Goal: Transaction & Acquisition: Purchase product/service

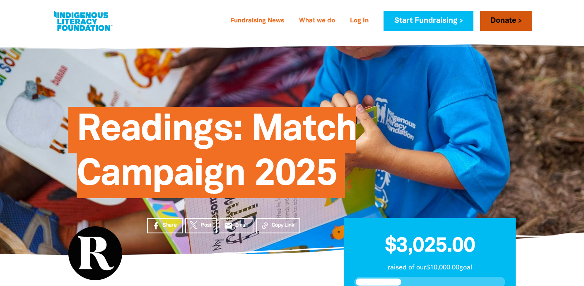
click at [497, 21] on link "Donate" at bounding box center [506, 21] width 52 height 20
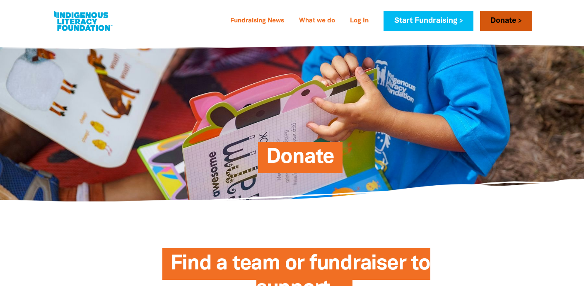
click at [510, 21] on link "Donate" at bounding box center [506, 21] width 52 height 20
click at [310, 163] on span "Donate" at bounding box center [300, 160] width 68 height 25
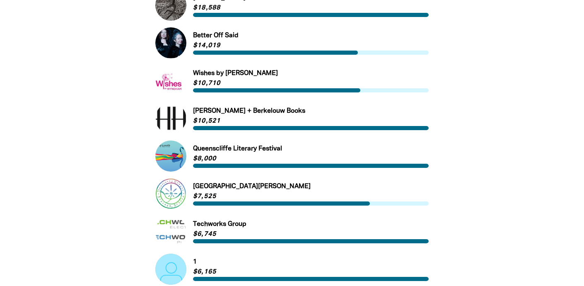
scroll to position [486, 0]
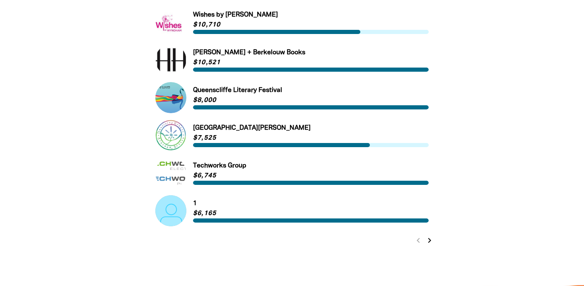
click at [168, 208] on link "Link to 1" at bounding box center [291, 210] width 273 height 31
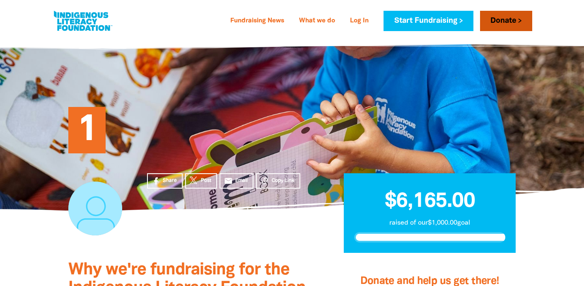
click at [493, 20] on link "Donate" at bounding box center [506, 21] width 52 height 20
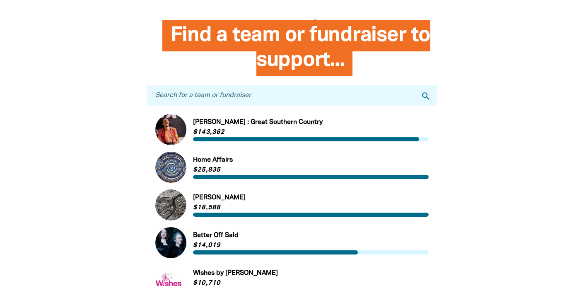
scroll to position [231, 0]
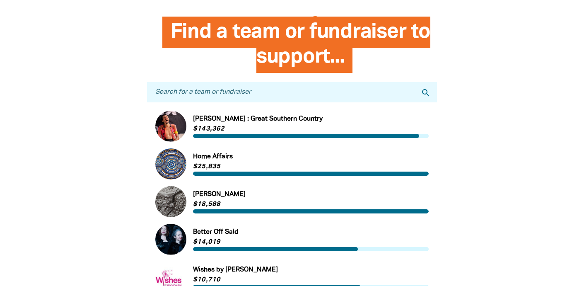
click at [172, 123] on link "Link to [PERSON_NAME] : [GEOGRAPHIC_DATA]" at bounding box center [291, 126] width 273 height 31
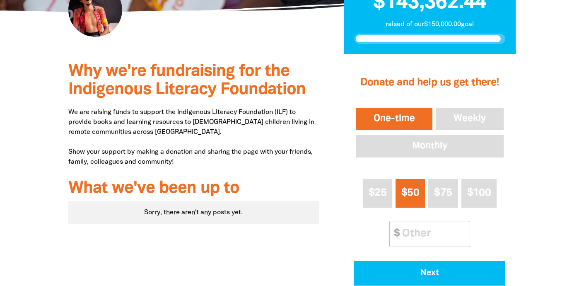
scroll to position [245, 0]
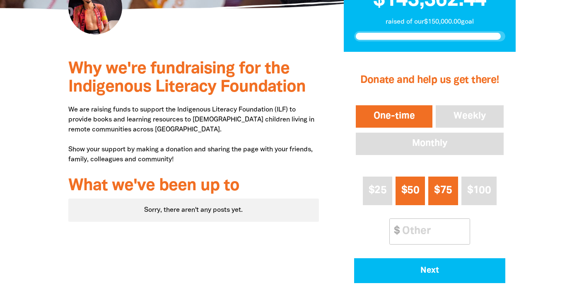
click at [445, 189] on span "$75" at bounding box center [443, 190] width 18 height 10
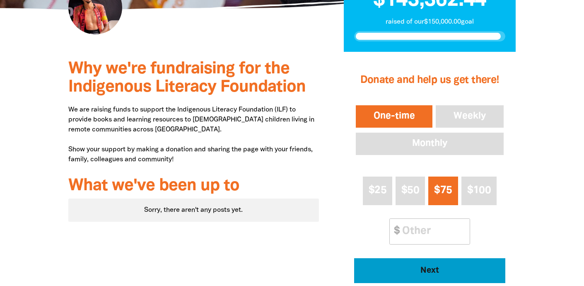
click at [440, 268] on span "Next" at bounding box center [429, 270] width 128 height 8
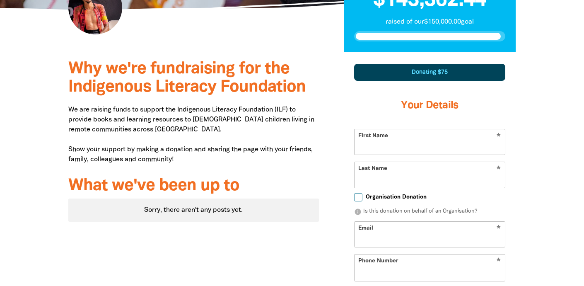
scroll to position [290, 0]
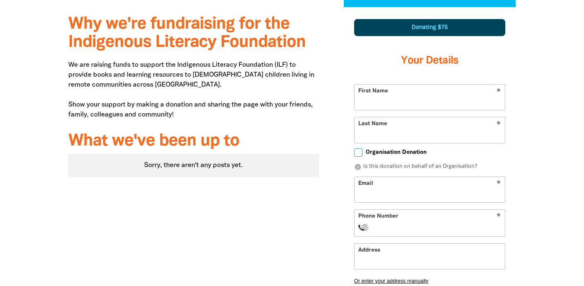
click at [385, 99] on input "First Name" at bounding box center [429, 96] width 150 height 25
type input "[PERSON_NAME]"
type input "[EMAIL_ADDRESS][DOMAIN_NAME]"
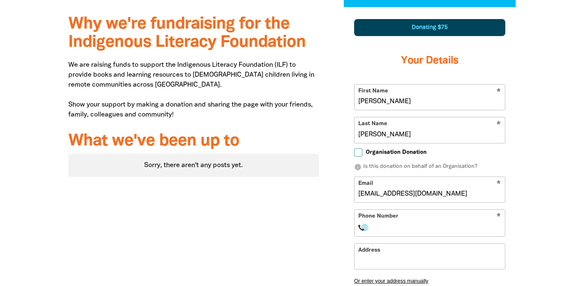
select select "AU"
type input "0418 836 719"
type input "PO Box 60"
type input "0418 836 719"
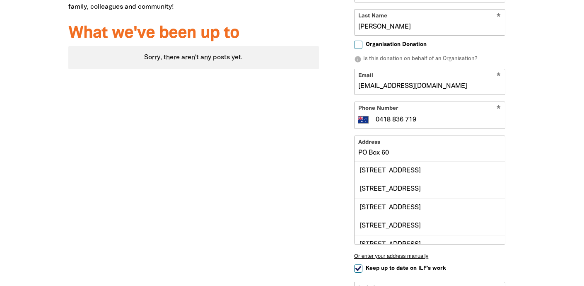
scroll to position [429, 0]
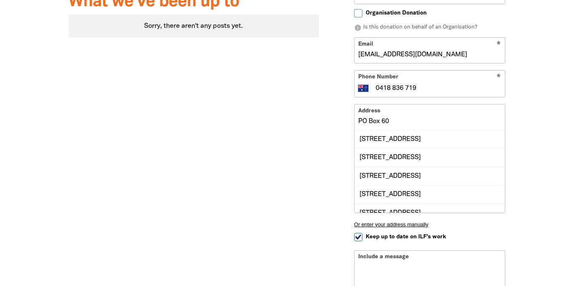
click at [401, 121] on input "PO Box 60" at bounding box center [429, 116] width 150 height 25
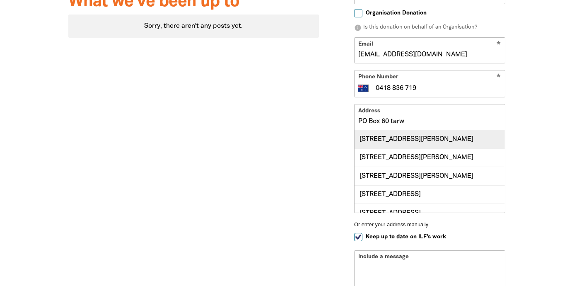
click at [413, 143] on div "[STREET_ADDRESS][PERSON_NAME]" at bounding box center [429, 139] width 150 height 18
type input "[STREET_ADDRESS][PERSON_NAME]"
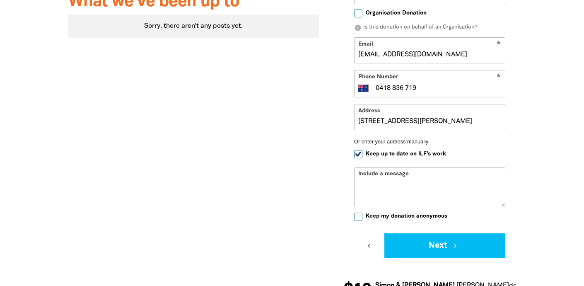
click at [363, 174] on div "Include a message" at bounding box center [429, 187] width 151 height 40
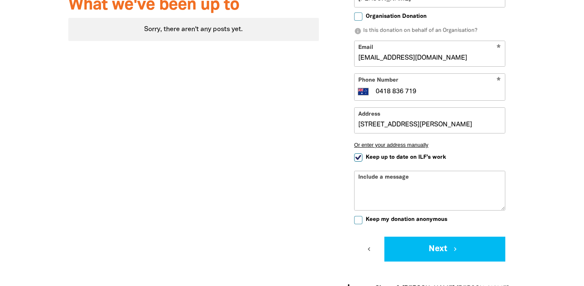
scroll to position [428, 0]
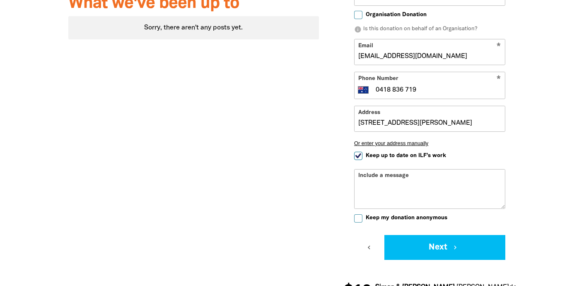
click at [370, 175] on div "Include a message" at bounding box center [429, 189] width 151 height 40
click at [363, 175] on div "Include a message" at bounding box center [429, 189] width 151 height 40
click at [365, 190] on textarea "Include a message" at bounding box center [429, 195] width 150 height 26
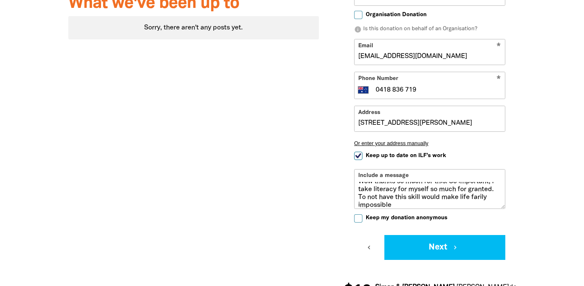
scroll to position [9, 0]
drag, startPoint x: 385, startPoint y: 205, endPoint x: 369, endPoint y: 202, distance: 16.5
click at [369, 202] on textarea "Wow thanks so much for this. So important, I take literacy for myself so much f…" at bounding box center [429, 195] width 150 height 26
click at [421, 202] on textarea "Wow thanks so much for this. So important, I take literacy for myself so much f…" at bounding box center [429, 195] width 150 height 26
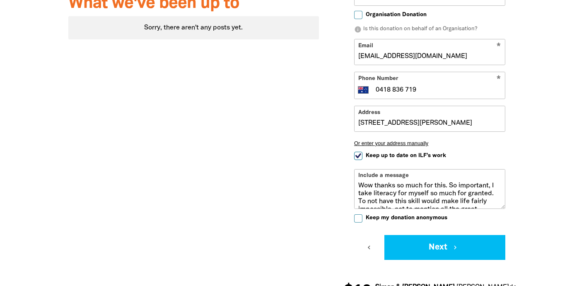
click at [492, 185] on textarea "Wow thanks so much for this. So important, I take literacy for myself so much f…" at bounding box center [429, 195] width 150 height 26
click at [402, 201] on textarea "Wow thanks so much for this. So important. I take literacy for myself so much f…" at bounding box center [429, 195] width 150 height 26
drag, startPoint x: 484, startPoint y: 199, endPoint x: 477, endPoint y: 199, distance: 7.5
click at [477, 199] on textarea "Wow thanks so much for this. So important. I take literacy for myself so much f…" at bounding box center [429, 195] width 150 height 26
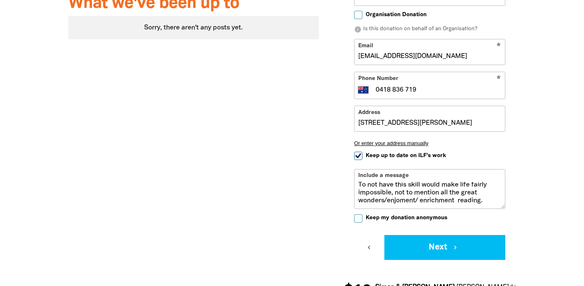
scroll to position [20, 0]
click at [383, 205] on textarea "Wow thanks so much for this. So important. I take literacy for myself so much f…" at bounding box center [429, 195] width 150 height 26
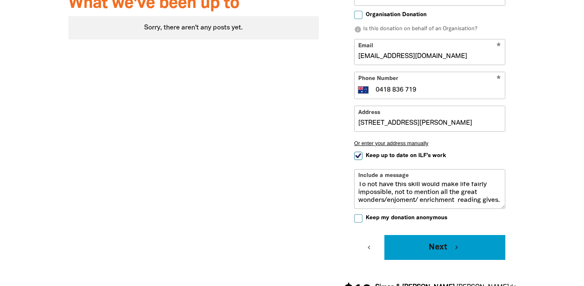
type textarea "Wow thanks so much for this. So important. I take literacy for myself so much f…"
click at [449, 248] on button "Next chevron_right" at bounding box center [444, 247] width 121 height 25
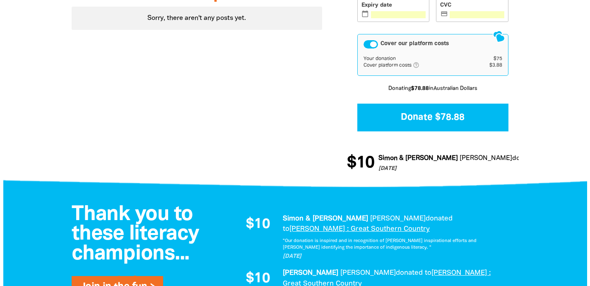
scroll to position [430, 0]
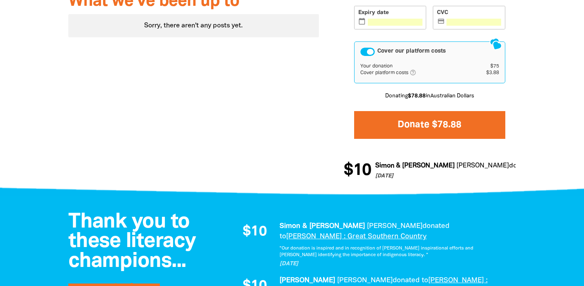
click at [428, 127] on button "Donate $78.88" at bounding box center [429, 125] width 151 height 28
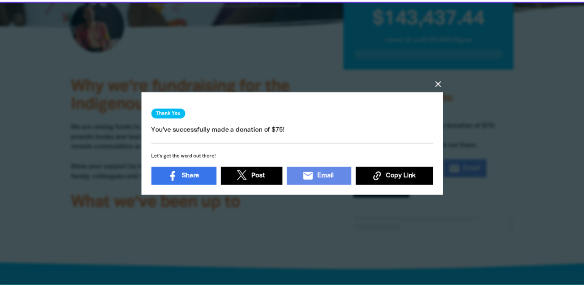
scroll to position [225, 0]
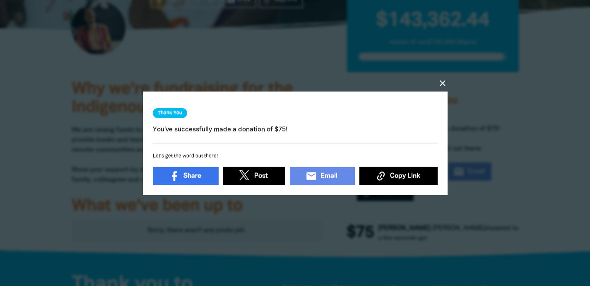
click at [286, 63] on div "close Thank You You've successfully made a donation of $75! Let's get the word …" at bounding box center [295, 142] width 331 height 161
click at [442, 79] on icon "close" at bounding box center [442, 83] width 10 height 10
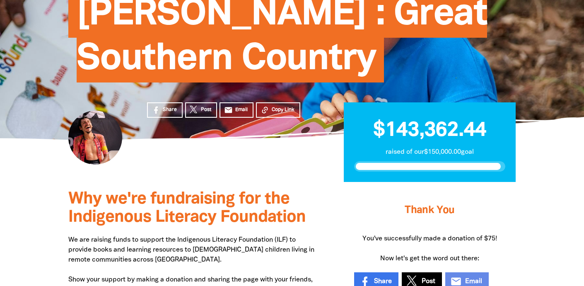
scroll to position [0, 0]
